Goal: Complete application form

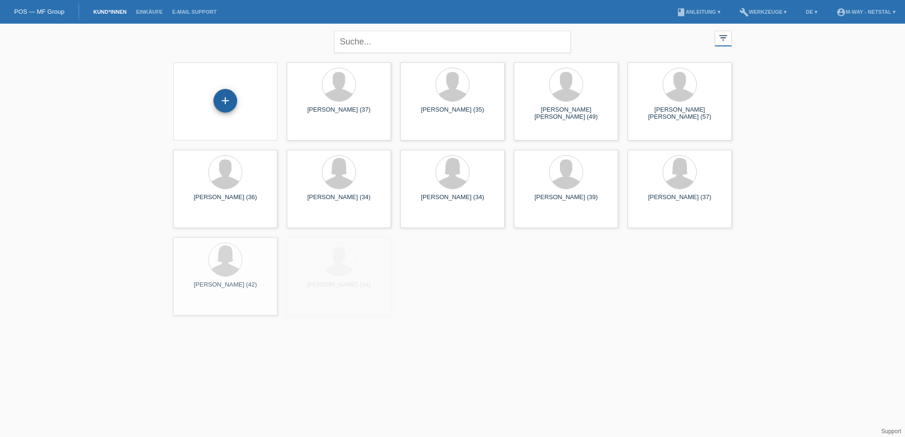
click at [226, 102] on div "+" at bounding box center [225, 101] width 24 height 24
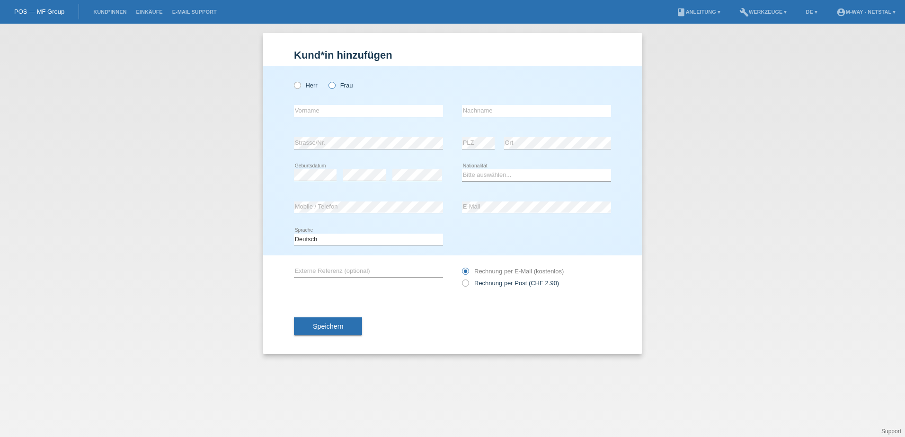
click at [327, 80] on icon at bounding box center [327, 80] width 0 height 0
click at [329, 83] on input "Frau" at bounding box center [331, 85] width 6 height 6
radio input "true"
click at [331, 108] on input "text" at bounding box center [368, 111] width 149 height 12
type input "Teute"
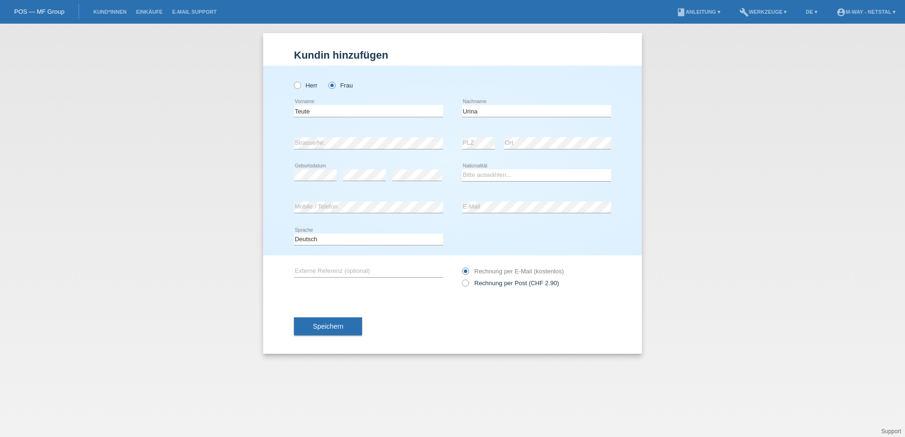
click at [325, 182] on div "error Geburtsdatum" at bounding box center [315, 175] width 43 height 32
click at [465, 110] on input "Urina" at bounding box center [536, 111] width 149 height 12
type input "Murina"
click at [507, 167] on div "Bitte auswählen... Schweiz Deutschland Liechtenstein Österreich ------------ Af…" at bounding box center [536, 175] width 149 height 32
click at [507, 168] on div "Bitte auswählen... Schweiz Deutschland Liechtenstein Österreich ------------ Af…" at bounding box center [536, 175] width 149 height 32
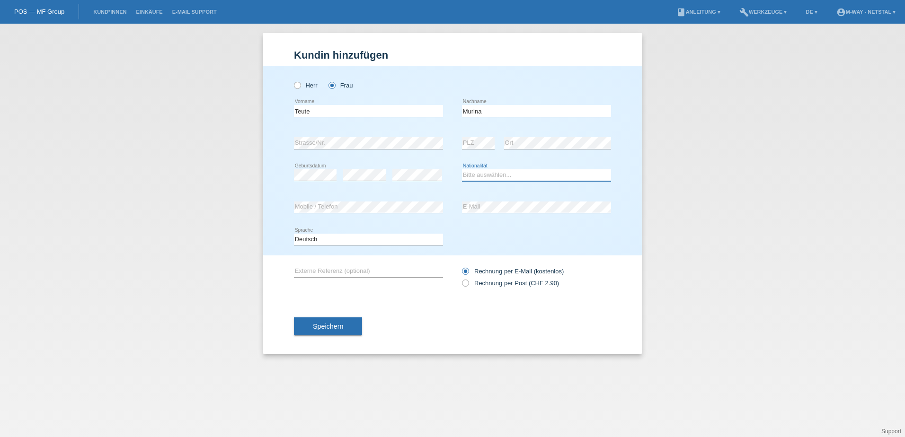
click at [510, 173] on select "Bitte auswählen... Schweiz Deutschland Liechtenstein Österreich ------------ Af…" at bounding box center [536, 174] width 149 height 11
select select "CH"
click at [462, 169] on select "Bitte auswählen... Schweiz Deutschland Liechtenstein Österreich ------------ Af…" at bounding box center [536, 174] width 149 height 11
click at [338, 327] on span "Speichern" at bounding box center [328, 327] width 30 height 8
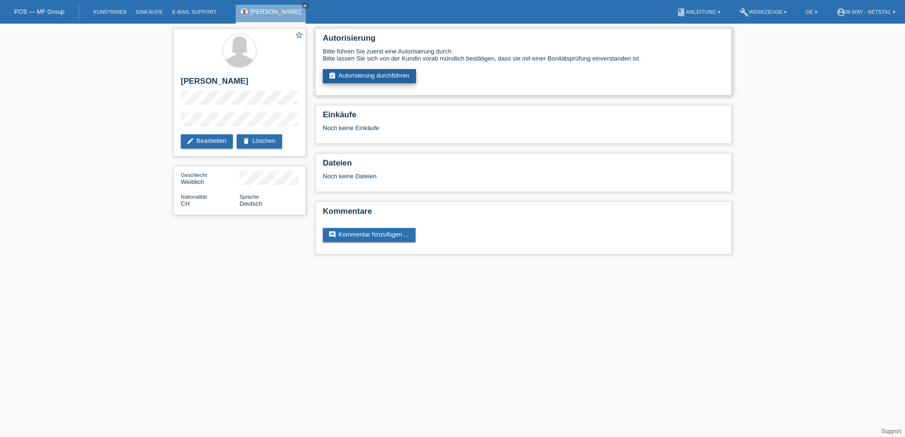
click at [382, 72] on link "assignment_turned_in Autorisierung durchführen" at bounding box center [369, 76] width 93 height 14
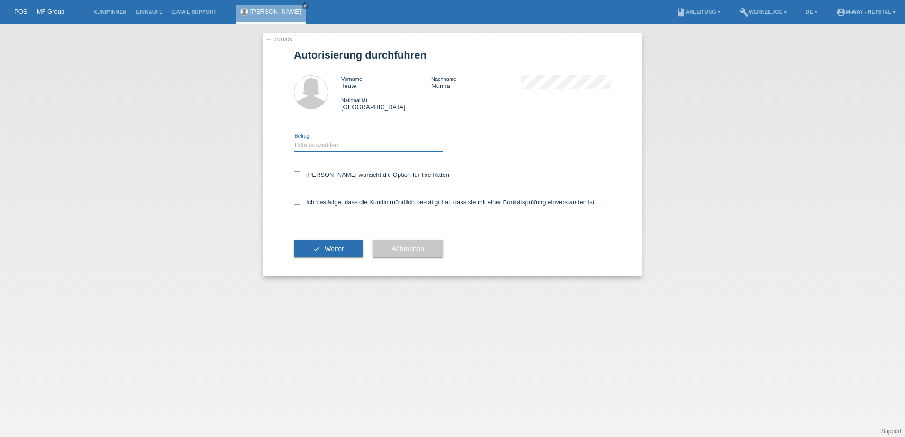
click at [358, 149] on select "Bitte auswählen CHF 1.00 - CHF 499.00 CHF 500.00 - CHF 1'999.00 CHF 2'000.00 - …" at bounding box center [368, 145] width 149 height 11
select select "3"
click at [294, 140] on select "Bitte auswählen CHF 1.00 - CHF 499.00 CHF 500.00 - CHF 1'999.00 CHF 2'000.00 - …" at bounding box center [368, 145] width 149 height 11
click at [346, 178] on label "Kundin wünscht die Option für fixe Raten" at bounding box center [371, 174] width 155 height 7
click at [300, 177] on input "Kundin wünscht die Option für fixe Raten" at bounding box center [297, 174] width 6 height 6
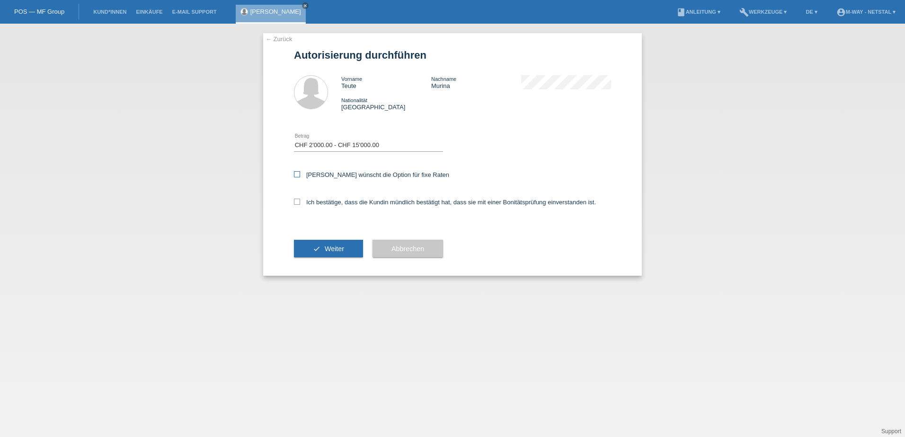
checkbox input "true"
drag, startPoint x: 340, startPoint y: 201, endPoint x: 340, endPoint y: 212, distance: 10.9
click at [340, 201] on label "Ich bestätige, dass die Kundin mündlich bestätigt hat, dass sie mit einer Bonit…" at bounding box center [445, 202] width 302 height 7
click at [300, 201] on input "Ich bestätige, dass die Kundin mündlich bestätigt hat, dass sie mit einer Bonit…" at bounding box center [297, 202] width 6 height 6
checkbox input "true"
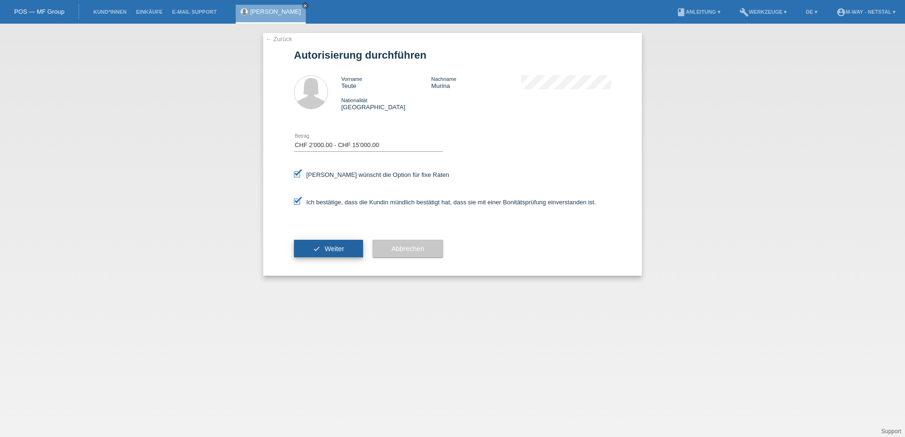
click at [332, 253] on button "check Weiter" at bounding box center [328, 249] width 69 height 18
